Goal: Information Seeking & Learning: Learn about a topic

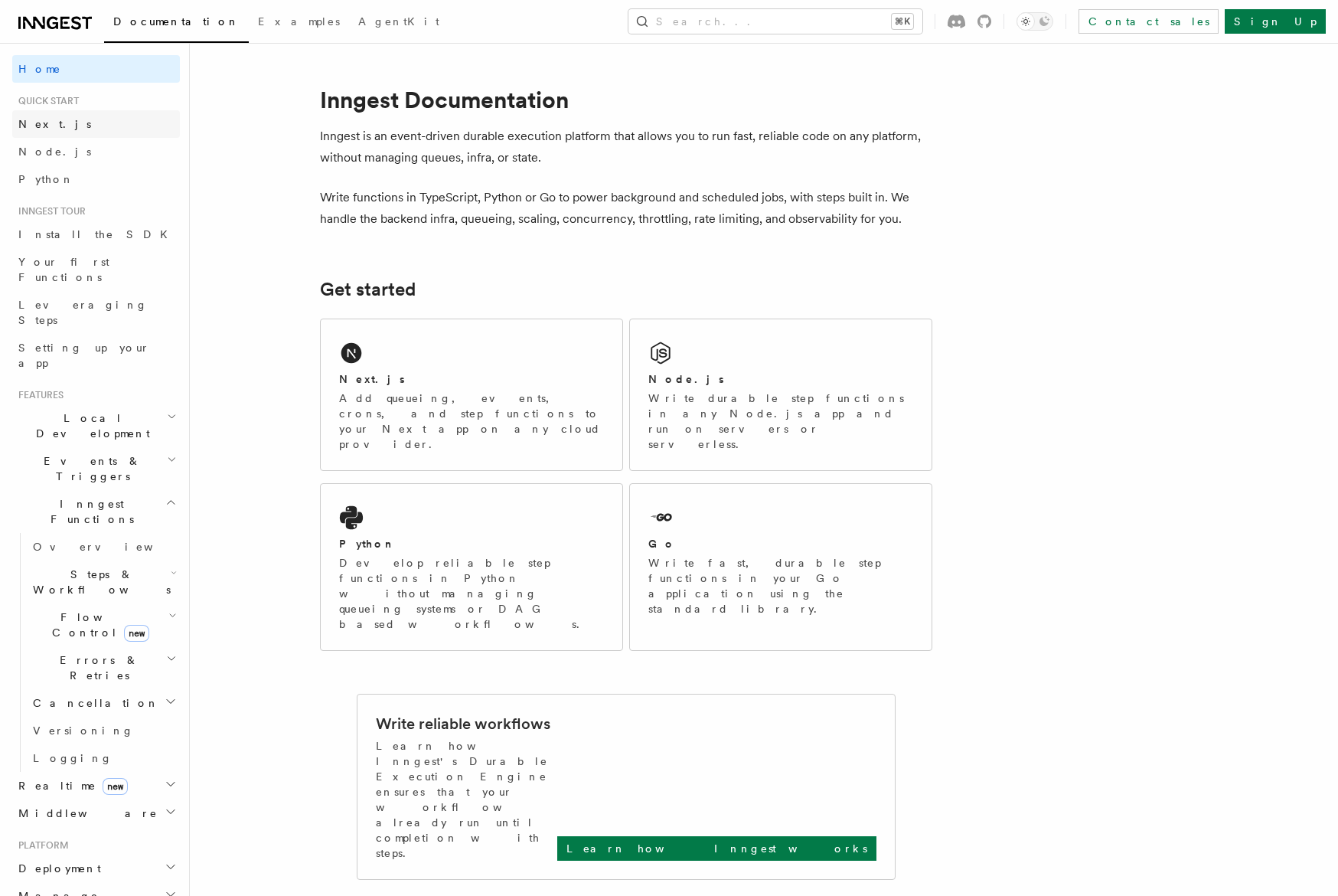
click at [65, 126] on link "Next.js" at bounding box center [95, 124] width 167 height 27
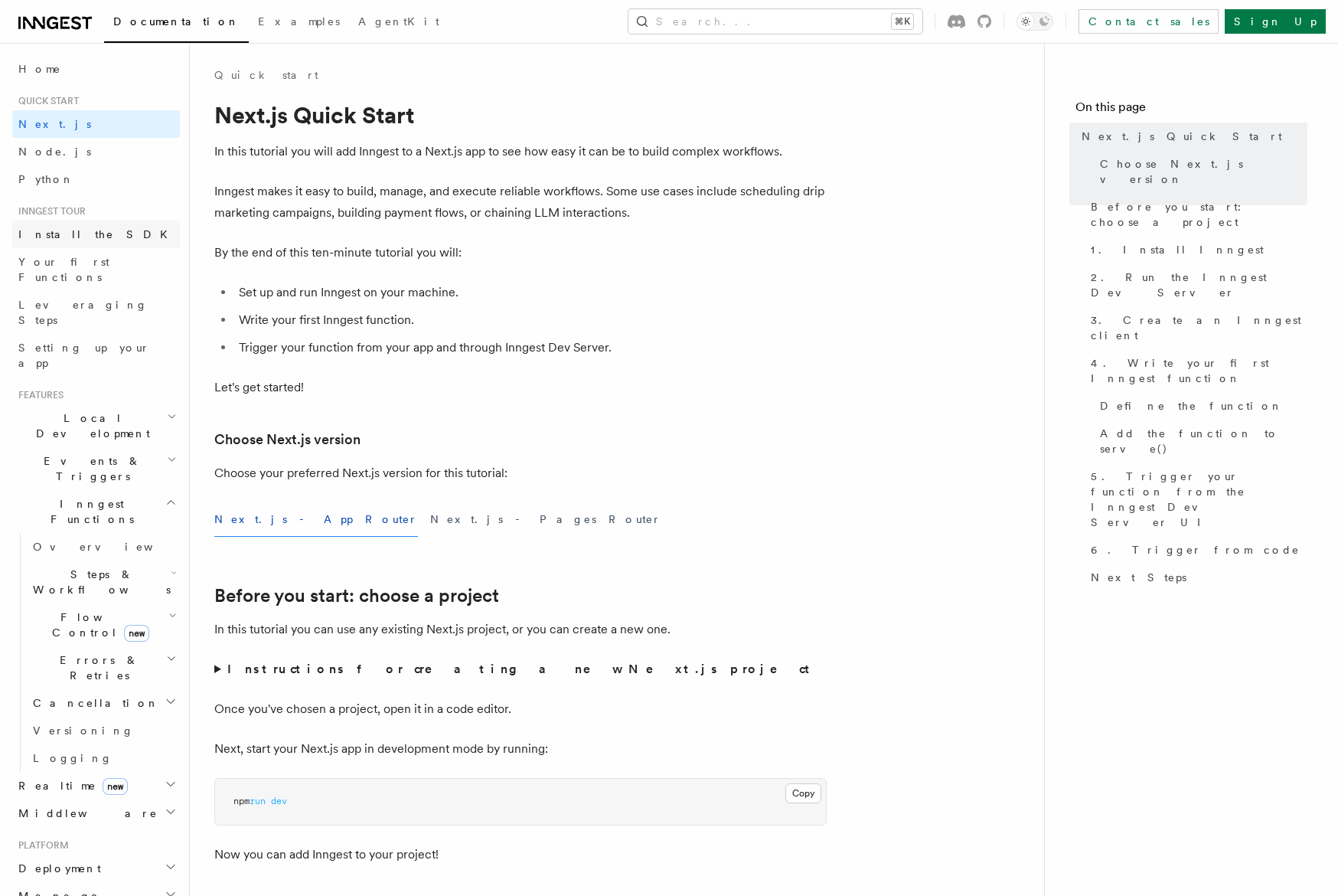
click at [76, 235] on span "Install the SDK" at bounding box center [98, 234] width 158 height 12
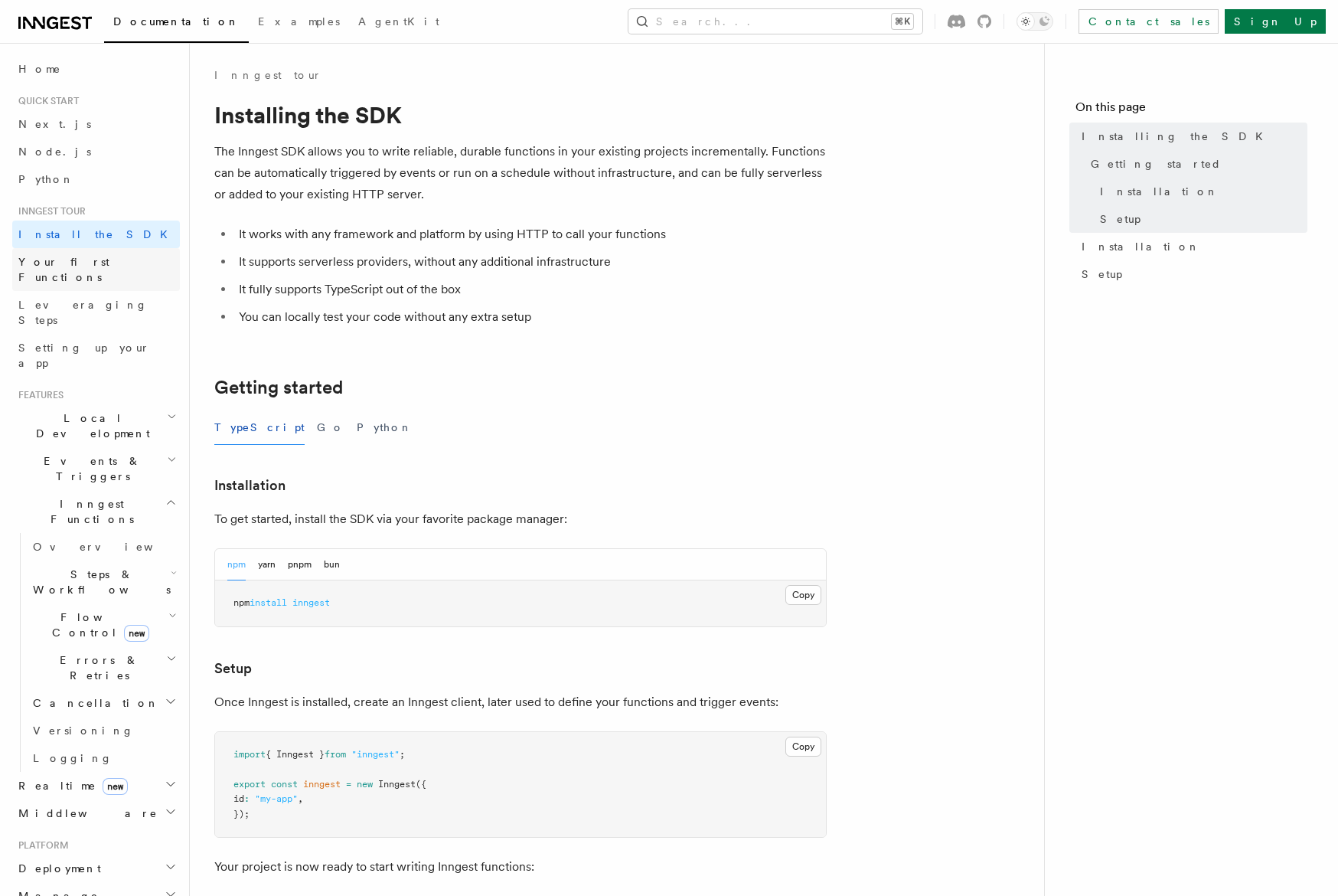
click at [84, 271] on link "Your first Functions" at bounding box center [95, 269] width 167 height 43
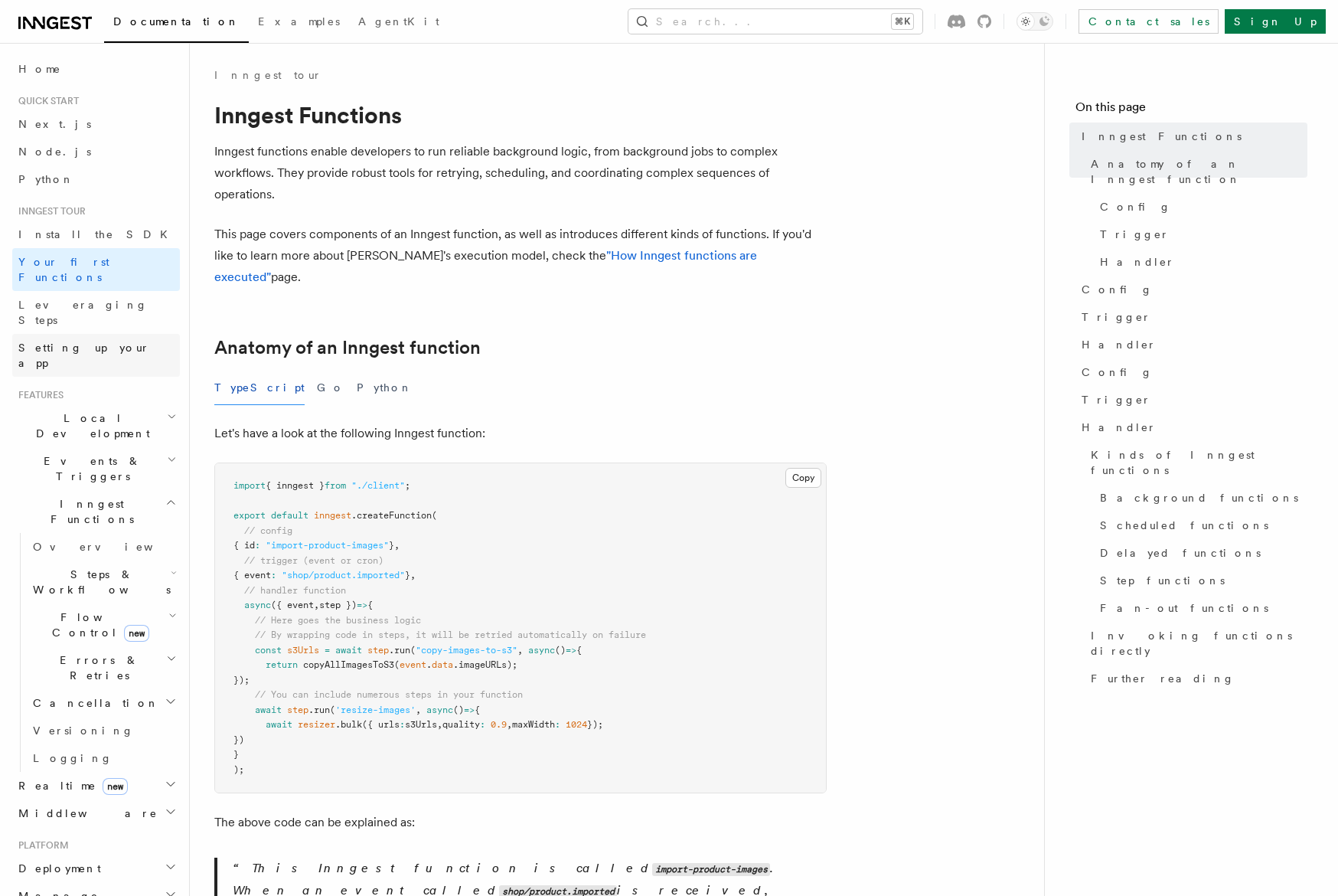
click at [112, 342] on span "Setting up your app" at bounding box center [84, 355] width 132 height 27
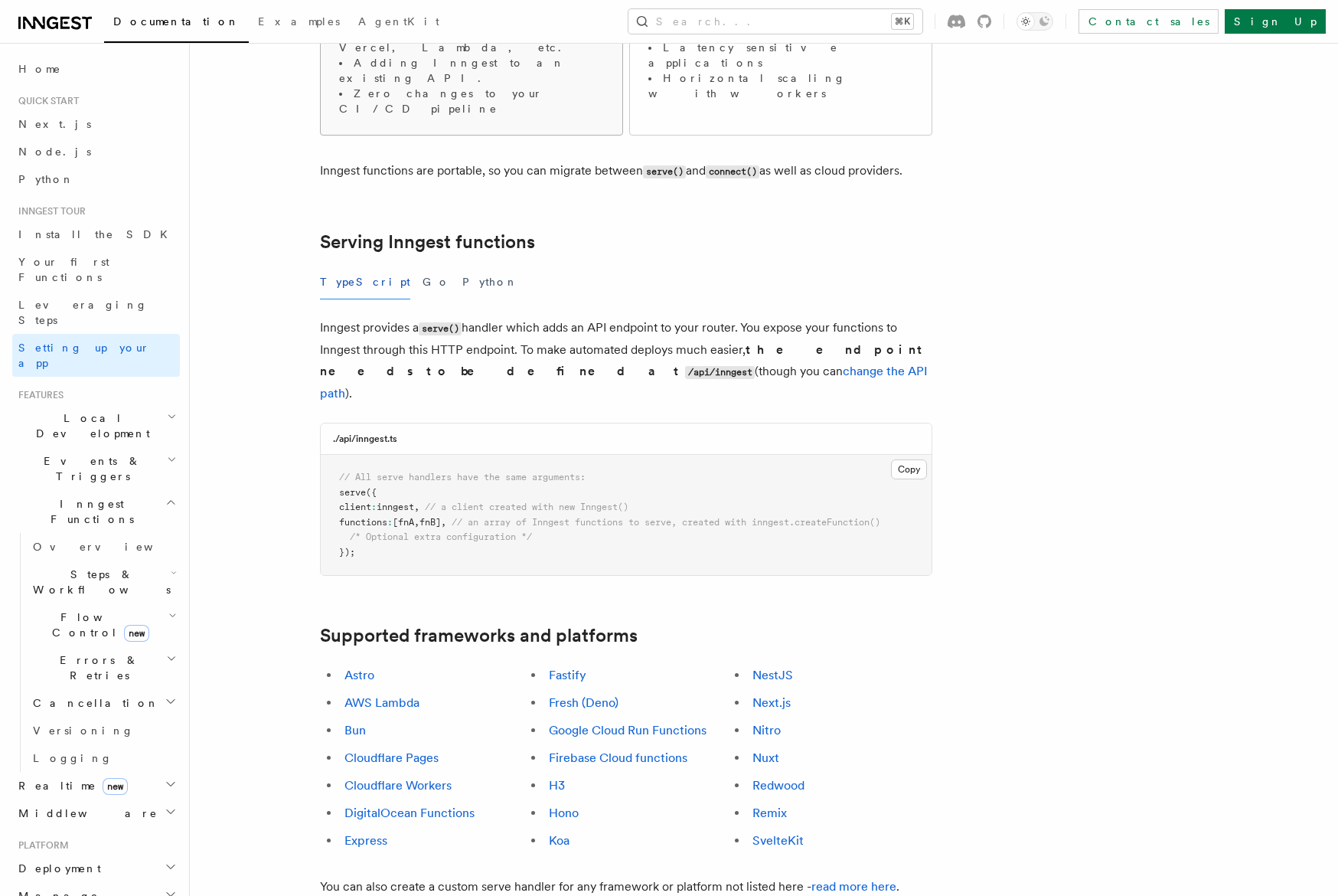
scroll to position [580, 0]
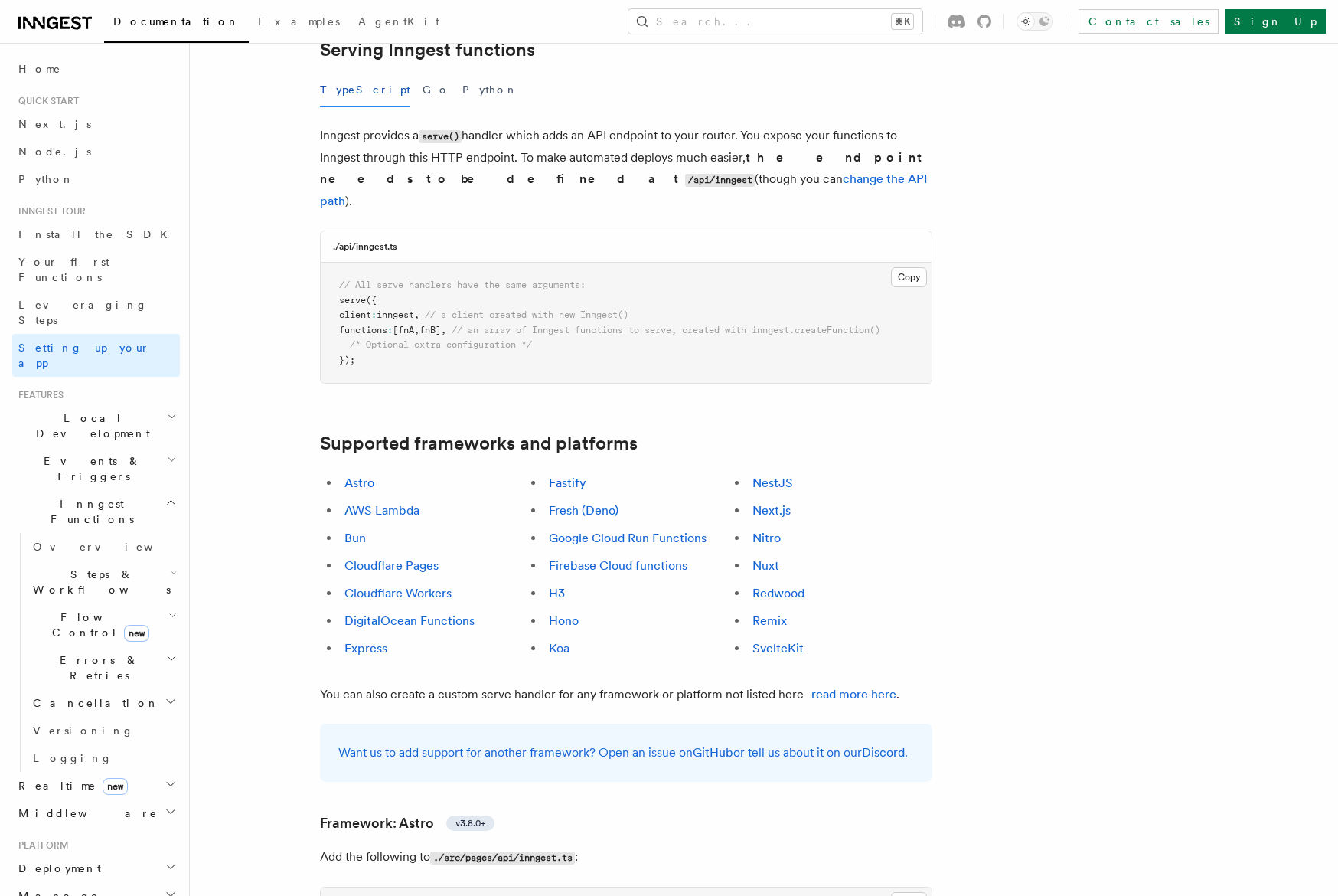
click at [73, 411] on span "Local Development" at bounding box center [89, 426] width 155 height 31
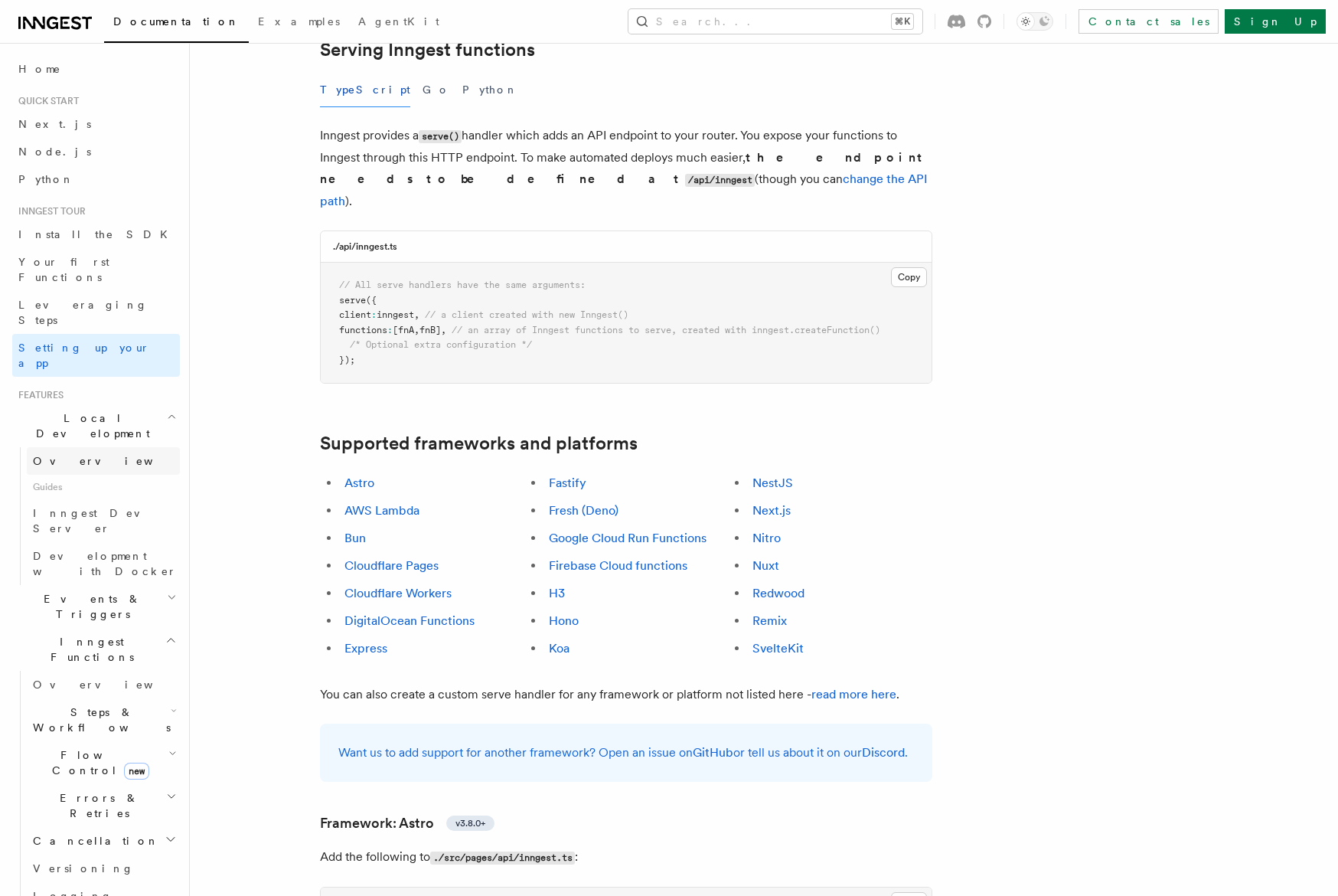
click at [78, 455] on span "Overview" at bounding box center [112, 461] width 158 height 12
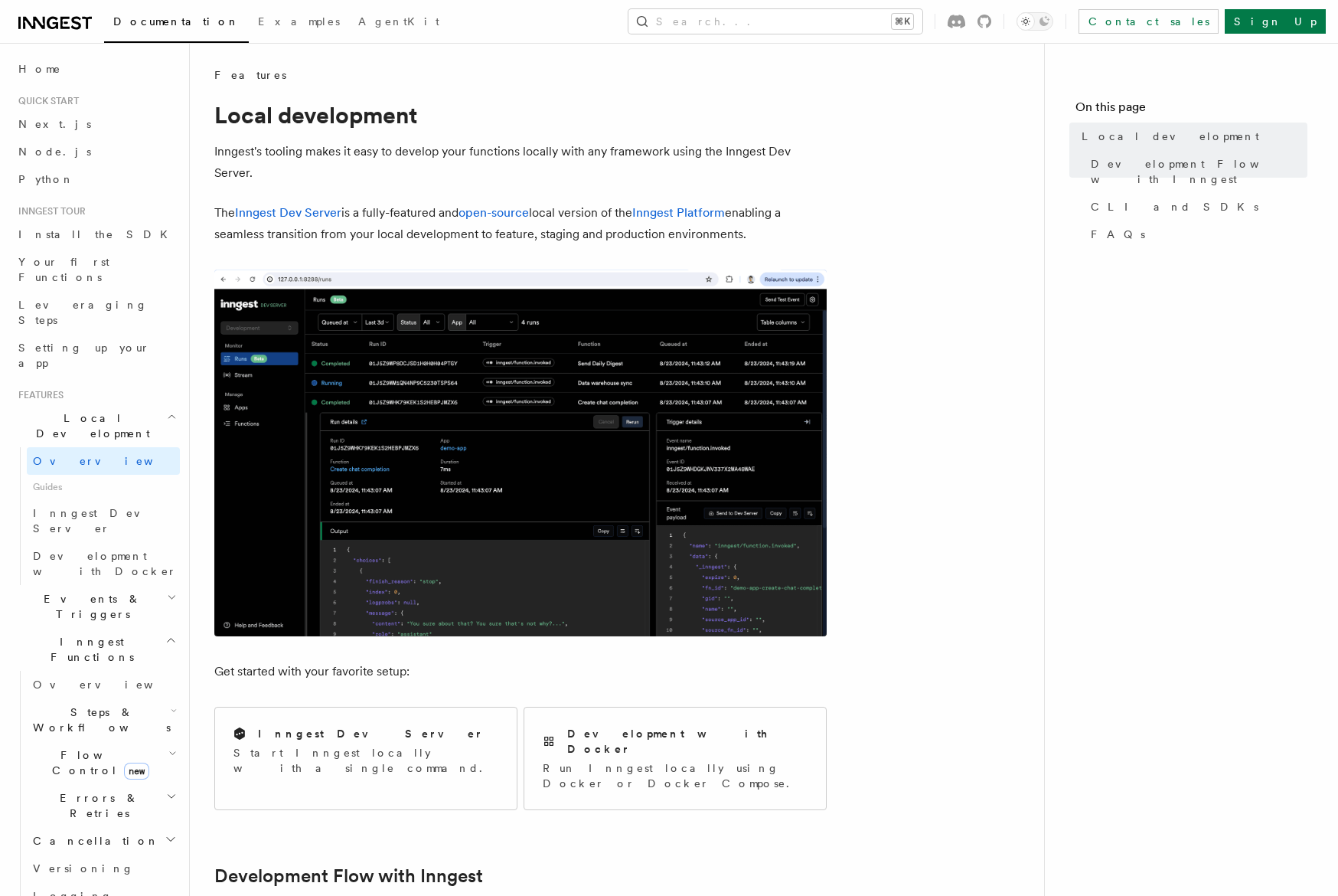
scroll to position [580, 0]
